Goal: Information Seeking & Learning: Learn about a topic

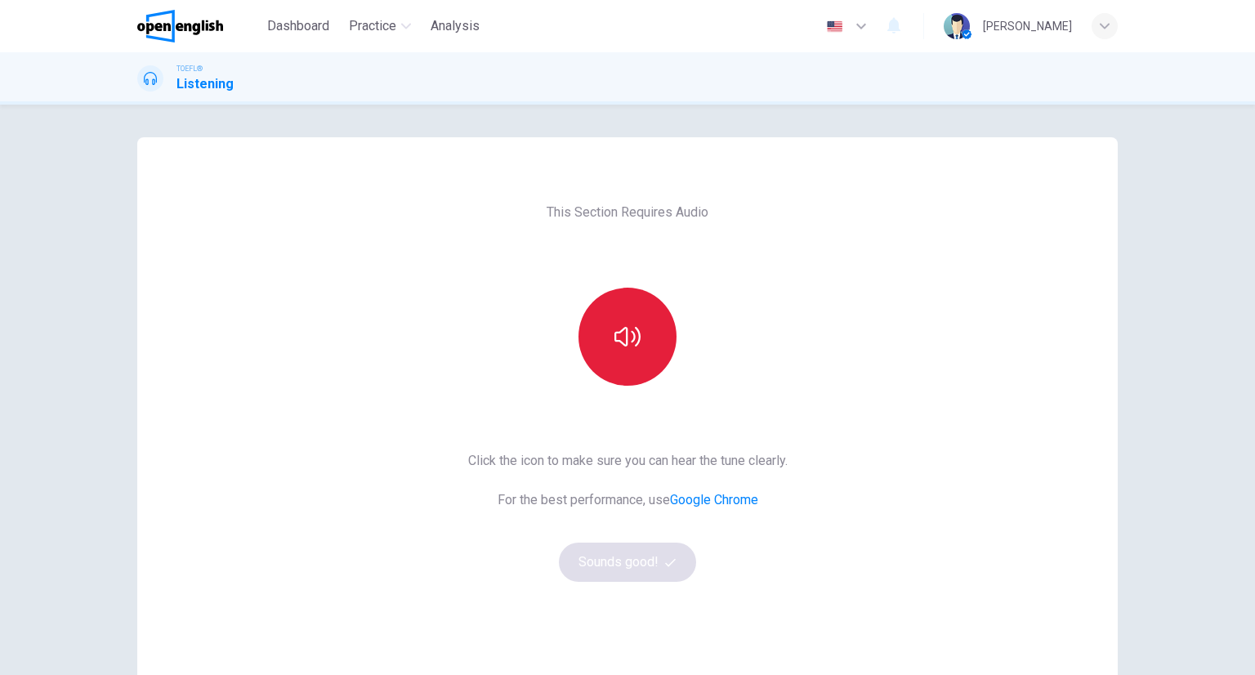
drag, startPoint x: 686, startPoint y: 317, endPoint x: 664, endPoint y: 311, distance: 22.8
click at [670, 314] on div at bounding box center [627, 337] width 177 height 98
click at [664, 311] on button "button" at bounding box center [628, 337] width 98 height 98
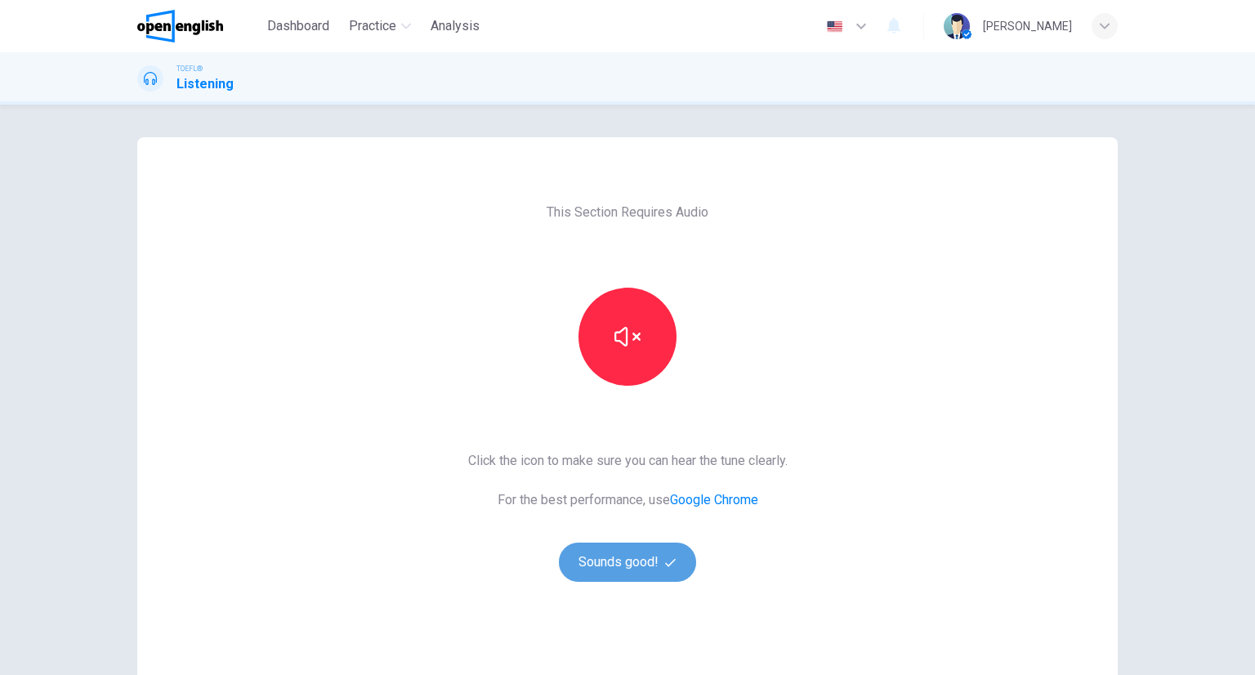
click at [599, 568] on button "Sounds good!" at bounding box center [627, 562] width 137 height 39
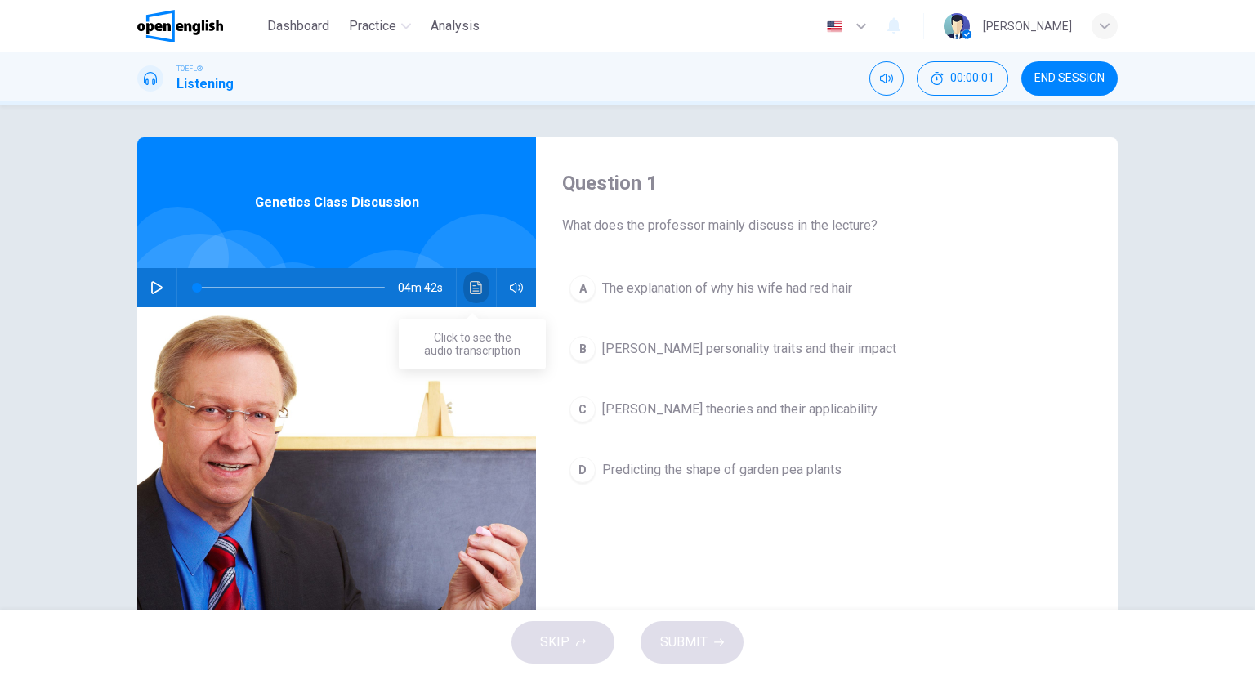
click at [470, 282] on icon "Click to see the audio transcription" at bounding box center [476, 287] width 12 height 13
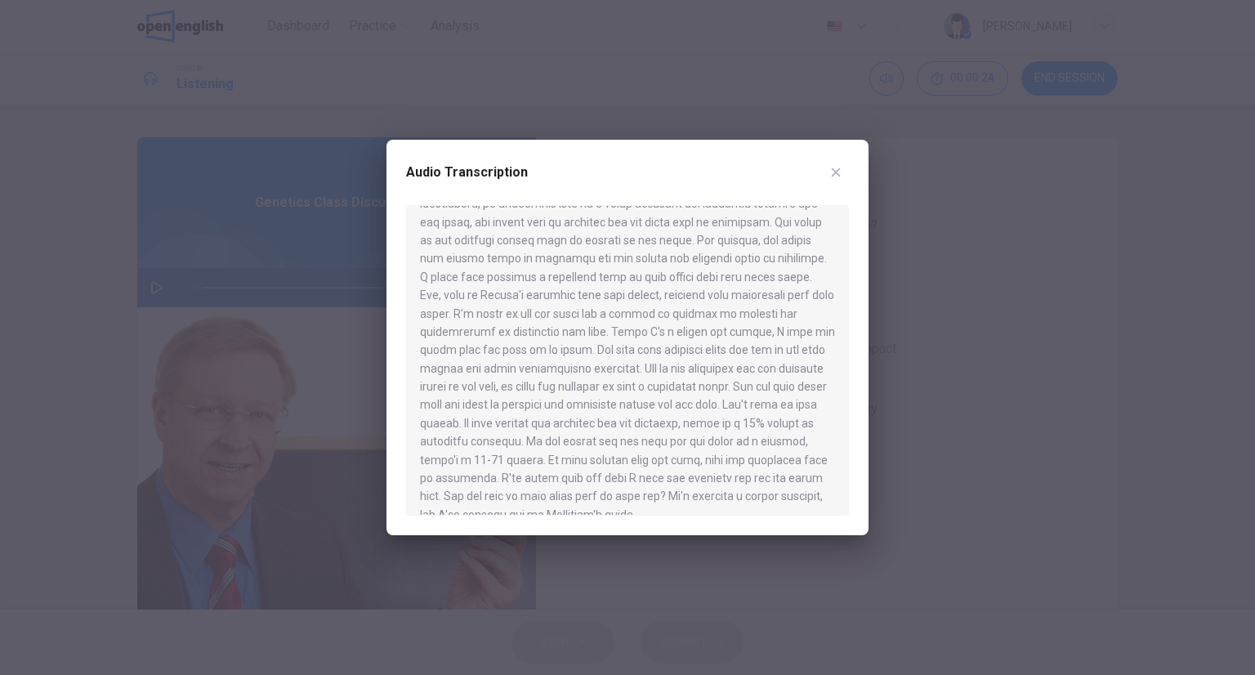
scroll to position [503, 0]
click at [1035, 281] on div at bounding box center [627, 337] width 1255 height 675
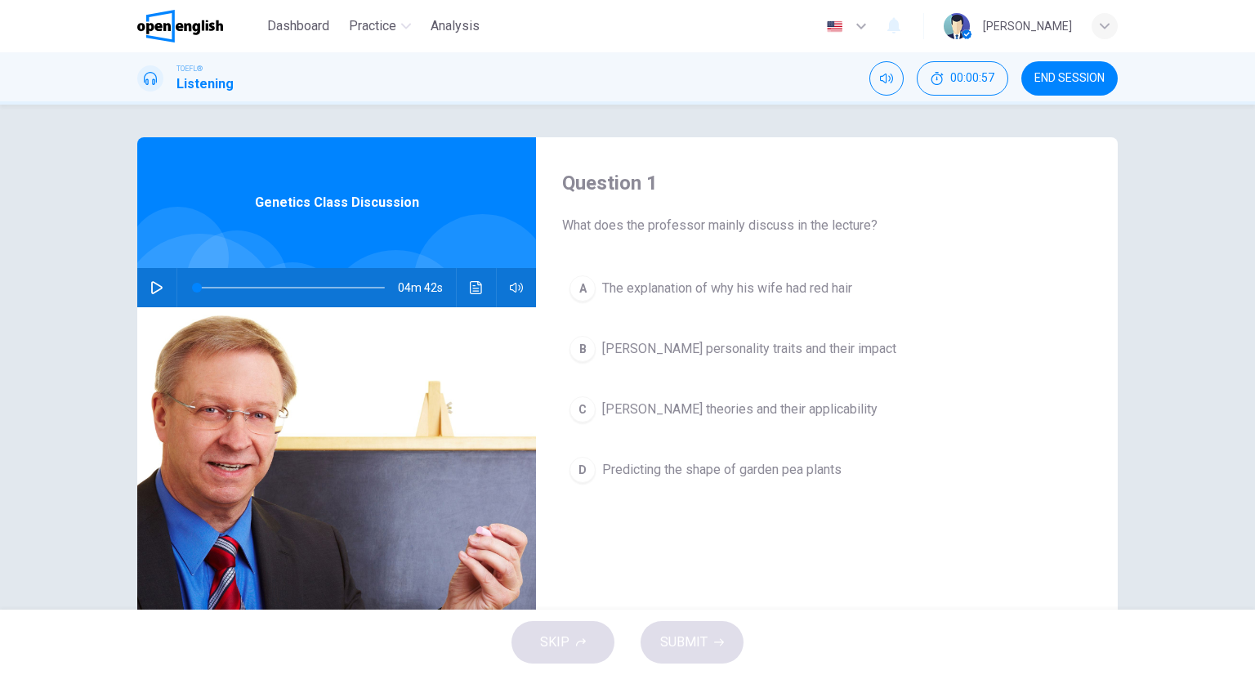
click at [800, 246] on div "Question 1 What does the professor mainly discuss in the lecture? A The explana…" at bounding box center [827, 421] width 582 height 568
click at [757, 294] on button "A The explanation of why his wife had red hair" at bounding box center [827, 288] width 530 height 41
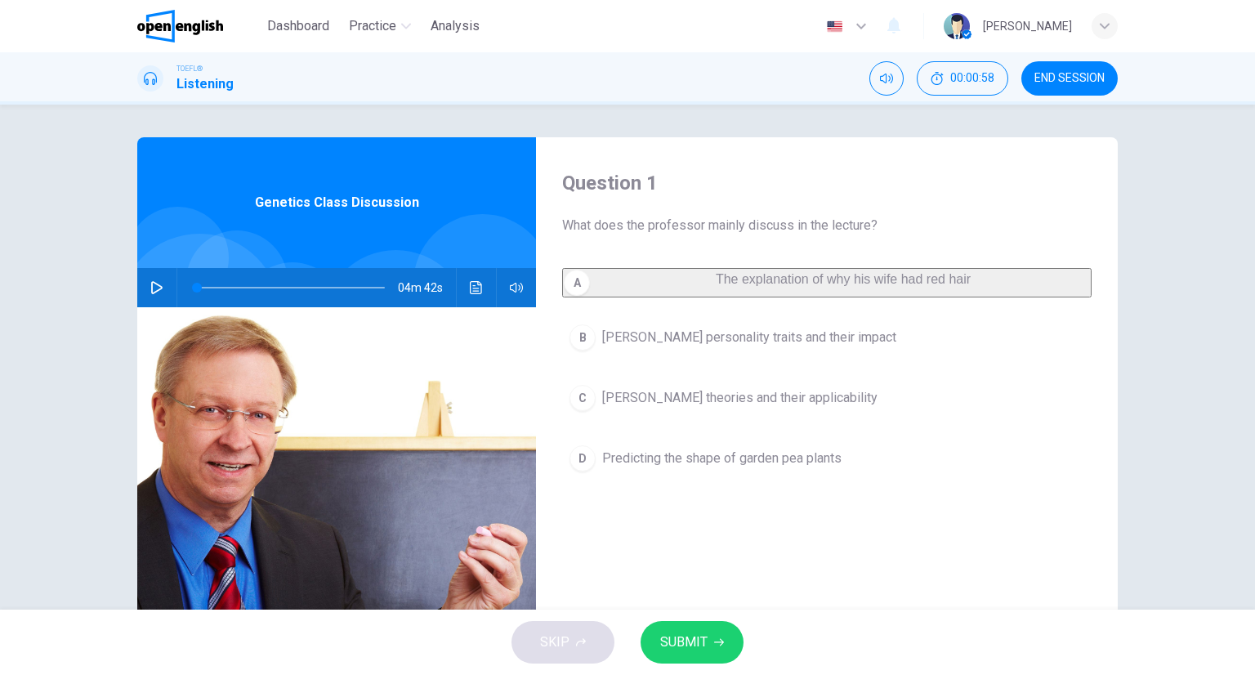
click at [847, 386] on div "A The explanation of why his wife had red hair B [PERSON_NAME] personality trai…" at bounding box center [827, 390] width 530 height 244
click at [817, 358] on button "B [PERSON_NAME] personality traits and their impact" at bounding box center [827, 337] width 530 height 41
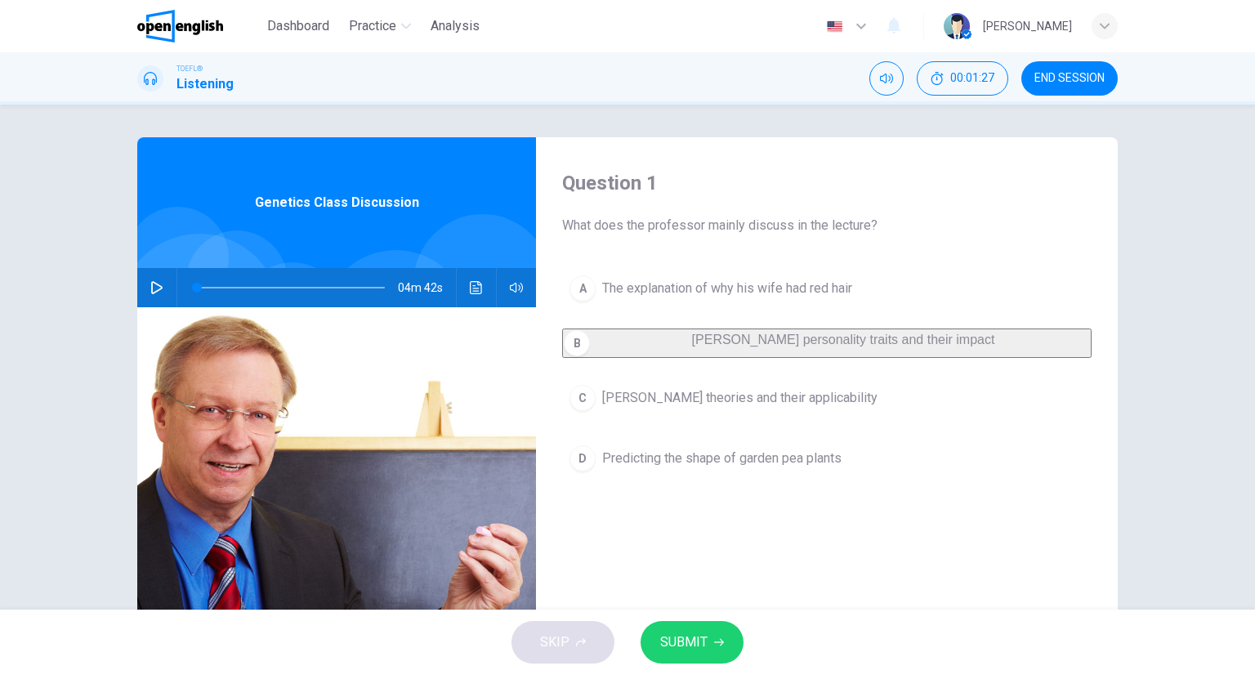
click at [628, 416] on button "C [PERSON_NAME] theories and their applicability" at bounding box center [827, 398] width 530 height 41
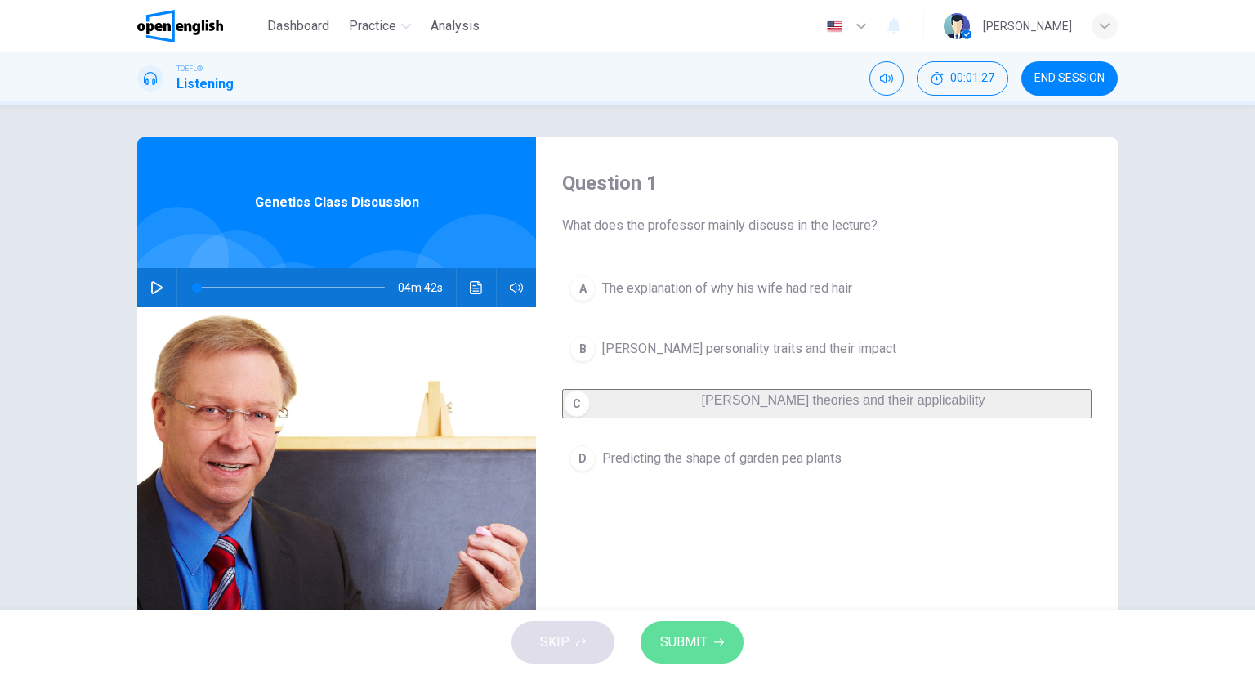
click at [702, 648] on span "SUBMIT" at bounding box center [683, 642] width 47 height 23
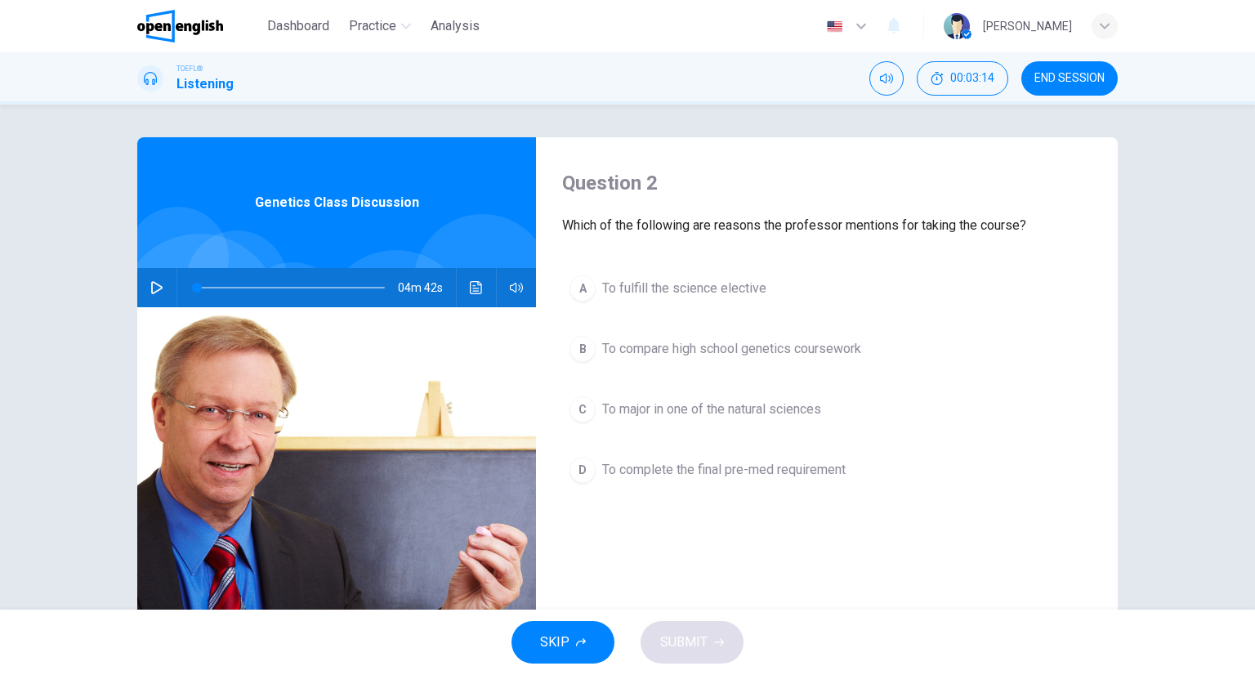
click at [618, 302] on button "A To fulfill the science elective" at bounding box center [827, 288] width 530 height 41
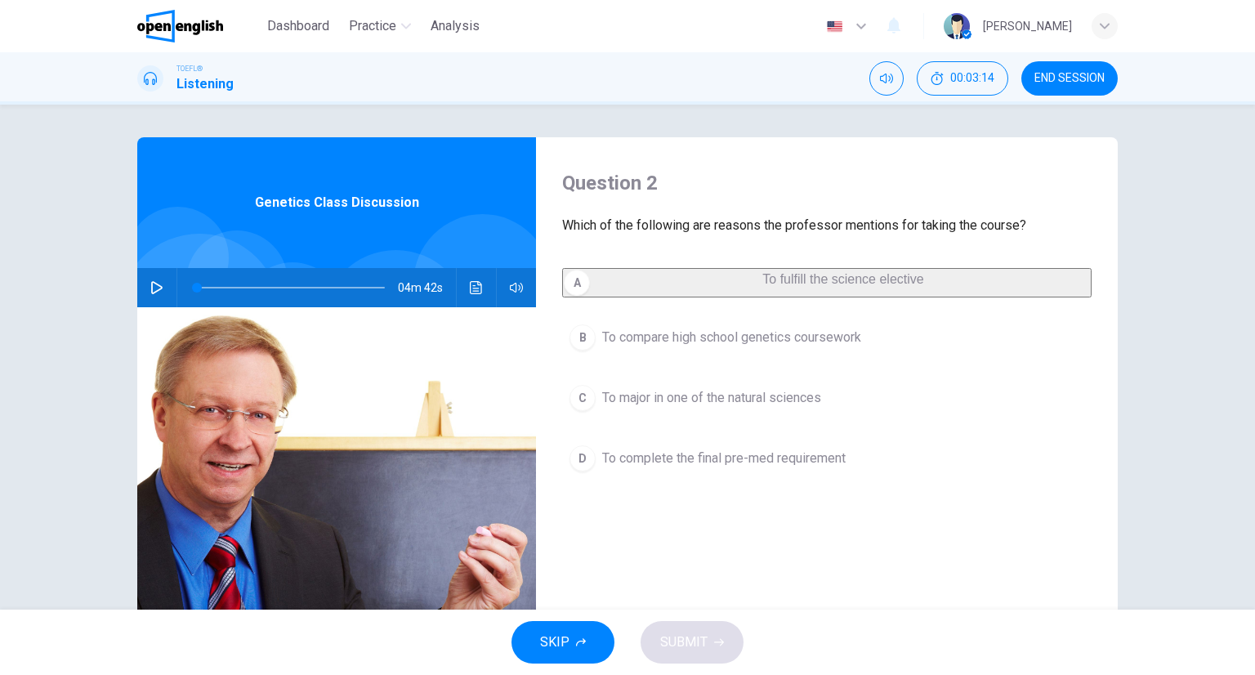
click at [635, 429] on div "A To fulfill the science elective B To compare high school genetics coursework …" at bounding box center [827, 390] width 530 height 244
click at [633, 418] on button "C To major in one of the natural sciences" at bounding box center [827, 398] width 530 height 41
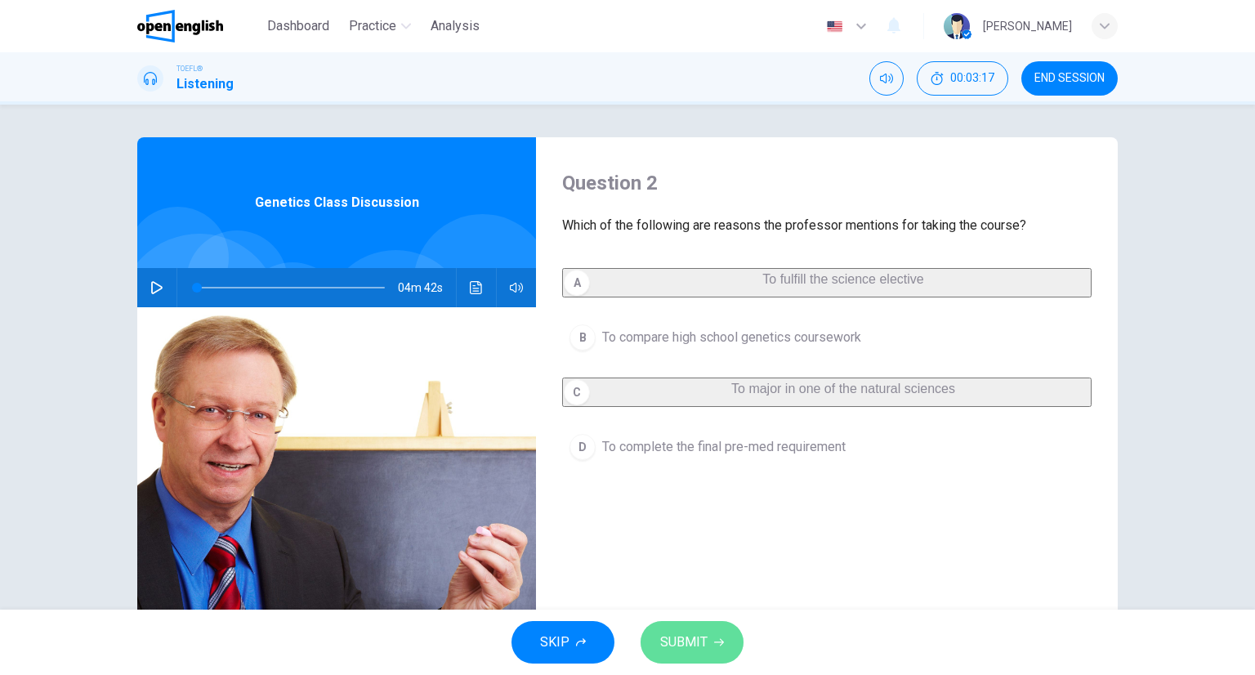
click at [692, 632] on span "SUBMIT" at bounding box center [683, 642] width 47 height 23
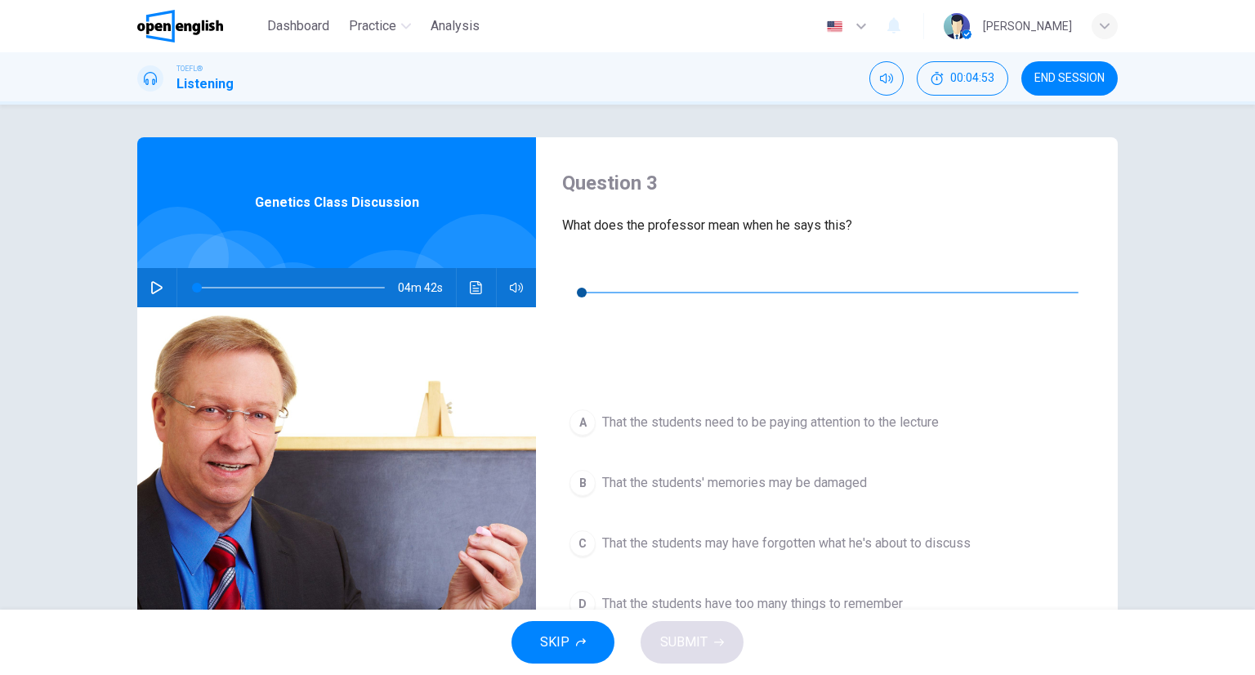
drag, startPoint x: 610, startPoint y: 449, endPoint x: 616, endPoint y: 460, distance: 12.5
click at [610, 523] on button "C That the students may have forgotten what he's about to discuss" at bounding box center [827, 543] width 530 height 41
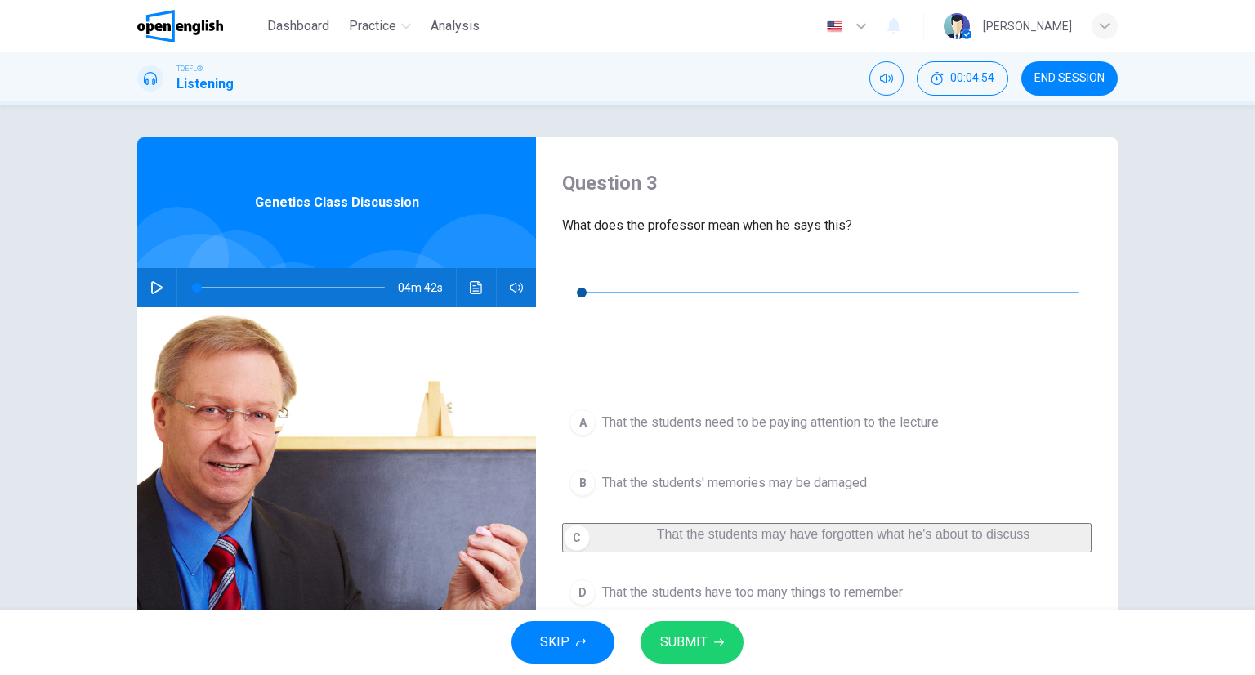
drag, startPoint x: 687, startPoint y: 608, endPoint x: 690, endPoint y: 622, distance: 14.1
click at [690, 622] on div "Dashboard Practice Analysis English ** ​ [PERSON_NAME] TOEFL® Listening 00:04:5…" at bounding box center [627, 337] width 1255 height 675
click at [699, 626] on button "SUBMIT" at bounding box center [692, 642] width 103 height 42
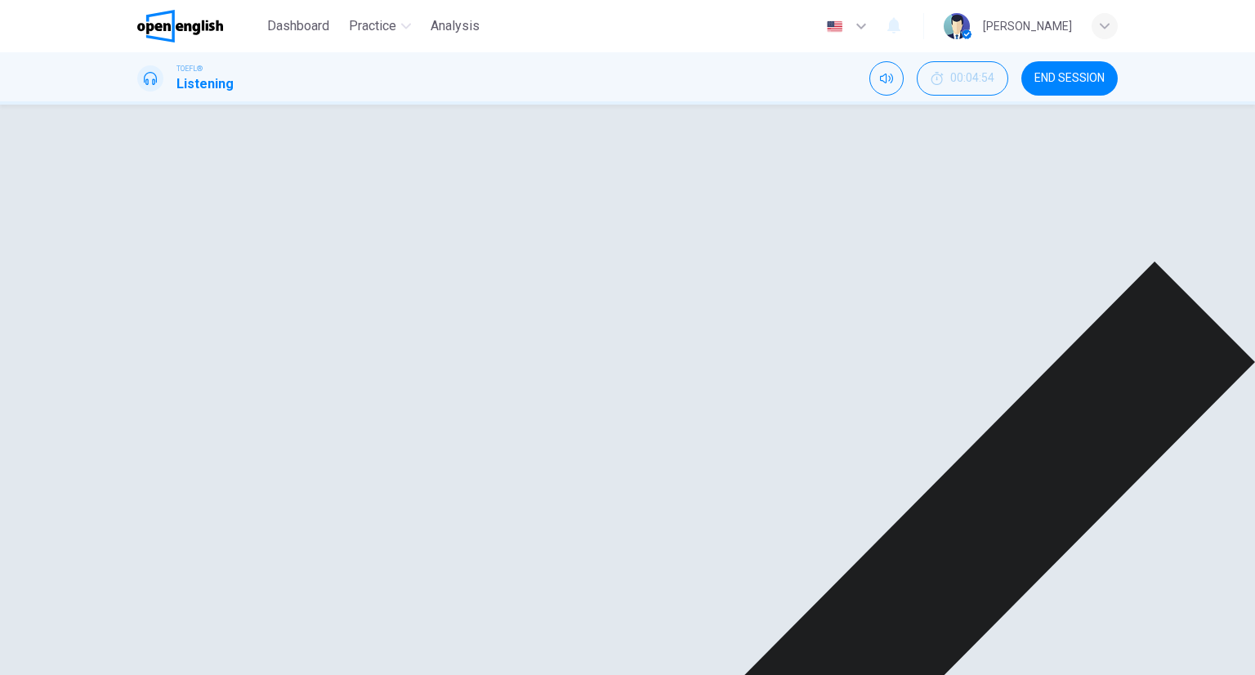
drag, startPoint x: 787, startPoint y: 644, endPoint x: 778, endPoint y: 651, distance: 11.1
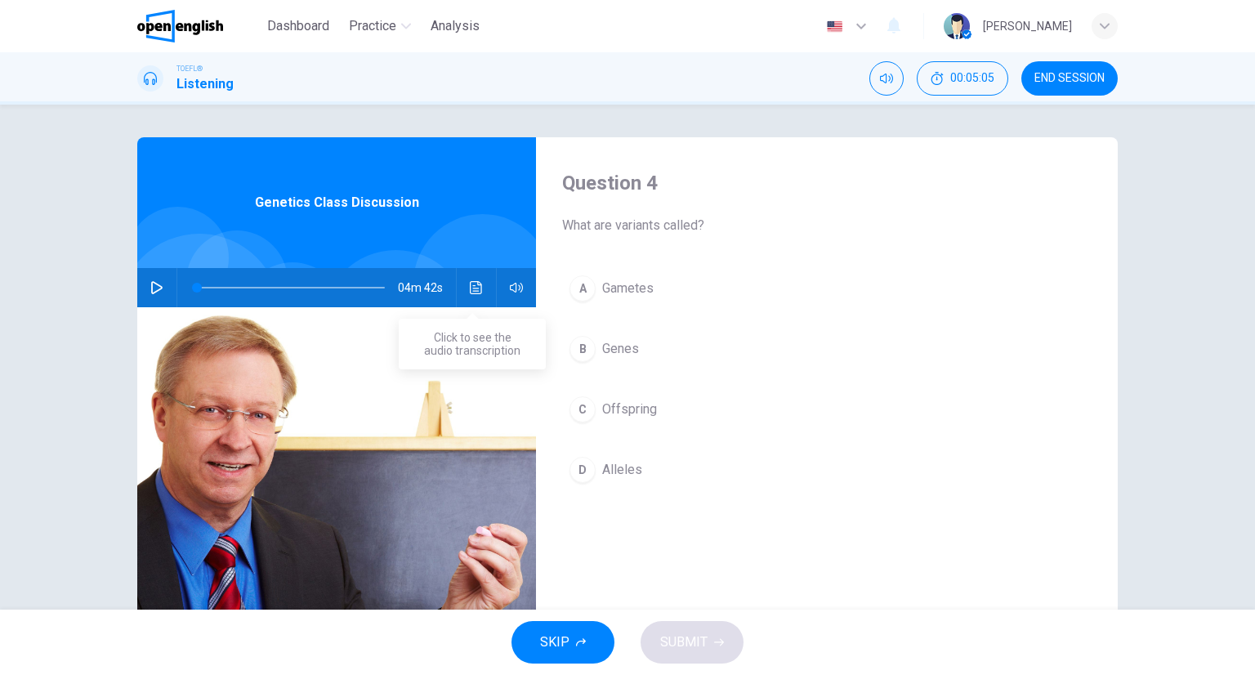
click at [476, 297] on button "Click to see the audio transcription" at bounding box center [476, 287] width 26 height 39
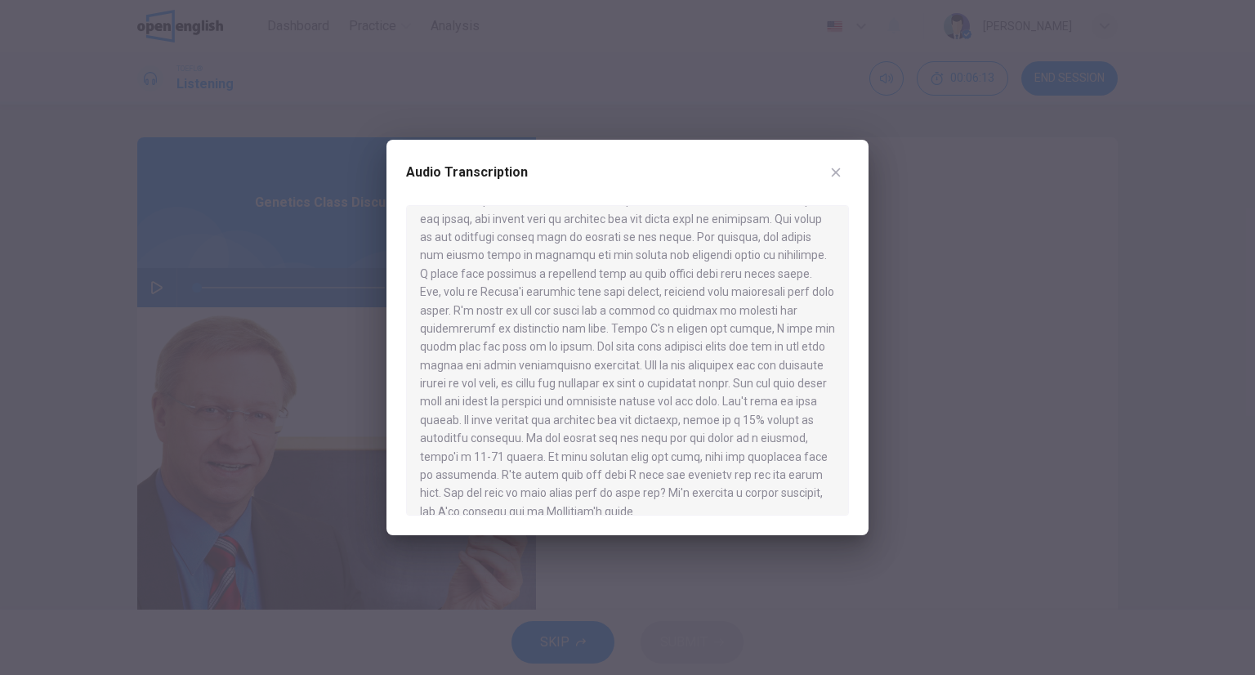
drag, startPoint x: 1127, startPoint y: 246, endPoint x: 919, endPoint y: 440, distance: 285.1
click at [1121, 237] on div at bounding box center [627, 337] width 1255 height 675
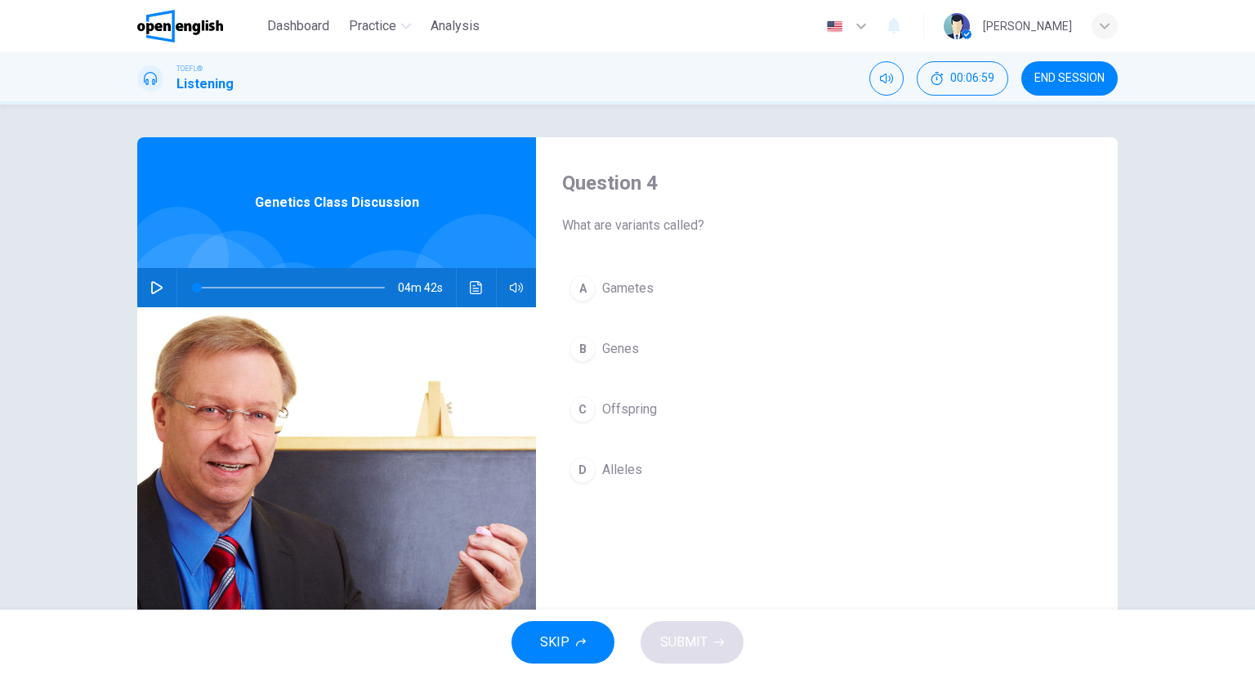
click at [758, 488] on button "D Alleles" at bounding box center [827, 469] width 530 height 41
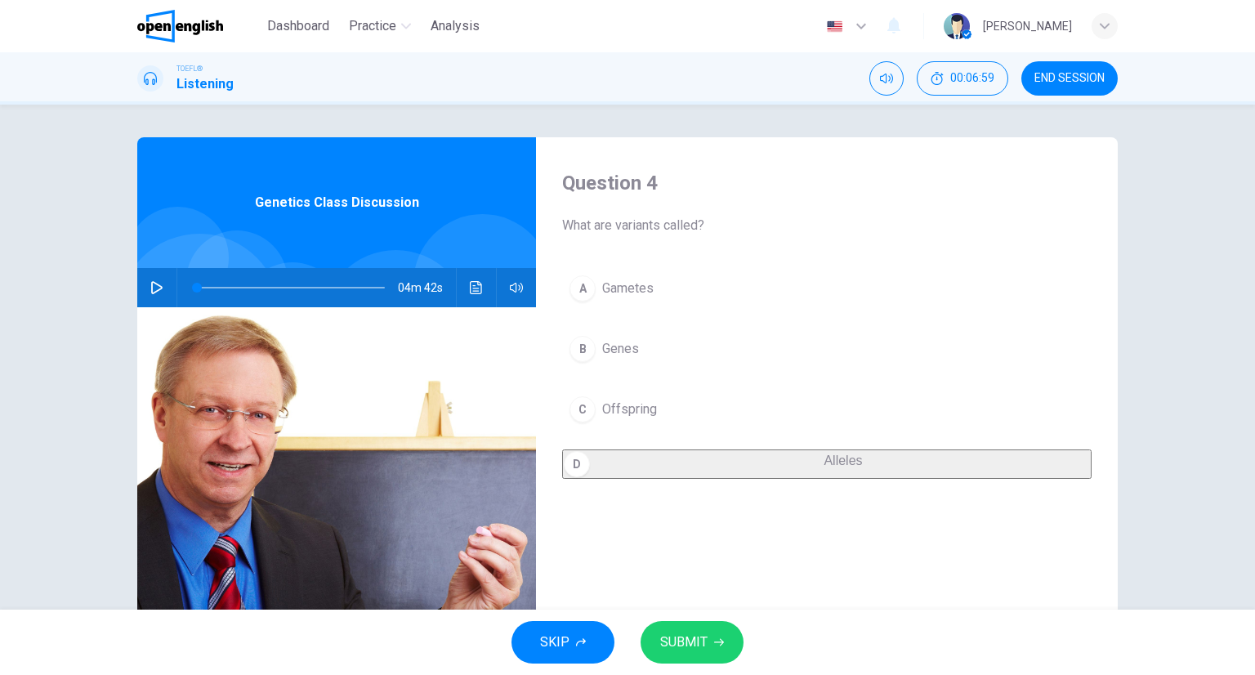
click at [674, 640] on span "SUBMIT" at bounding box center [683, 642] width 47 height 23
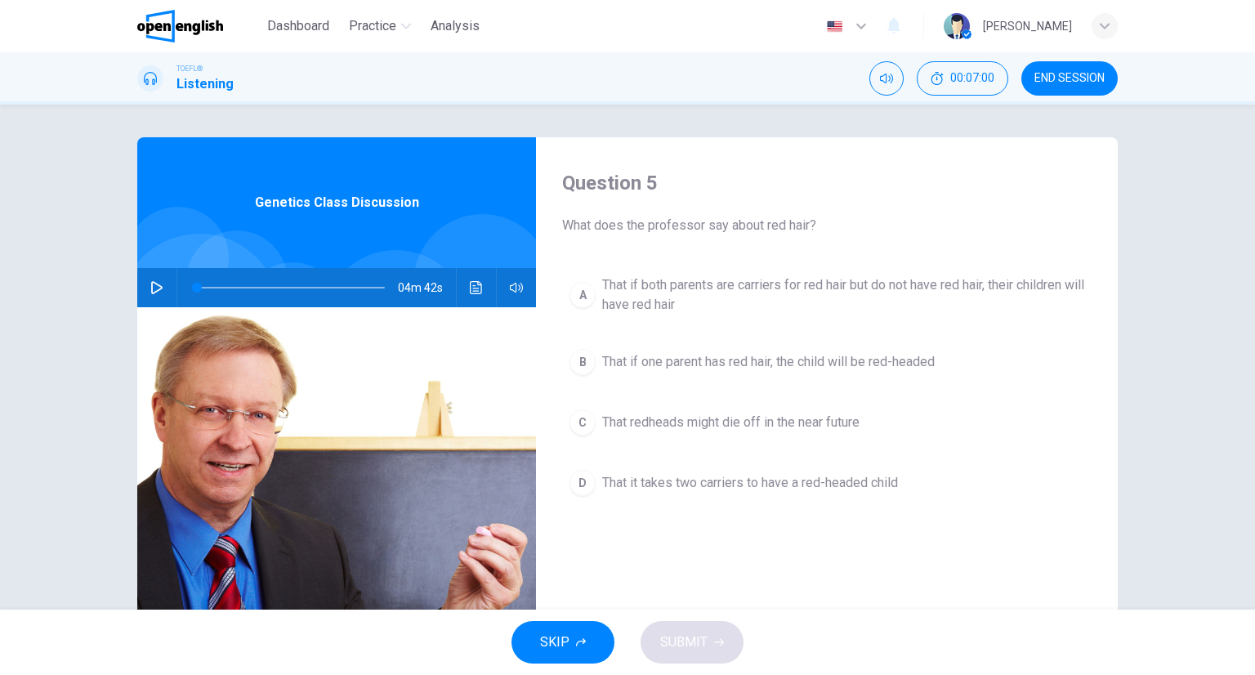
drag, startPoint x: 1101, startPoint y: 90, endPoint x: 677, endPoint y: 107, distance: 423.7
click at [1098, 88] on button "END SESSION" at bounding box center [1070, 78] width 96 height 34
